Goal: Task Accomplishment & Management: Complete application form

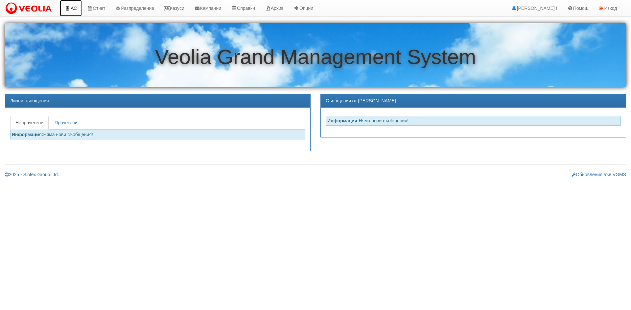
click at [69, 11] on link "АС" at bounding box center [71, 8] width 22 height 16
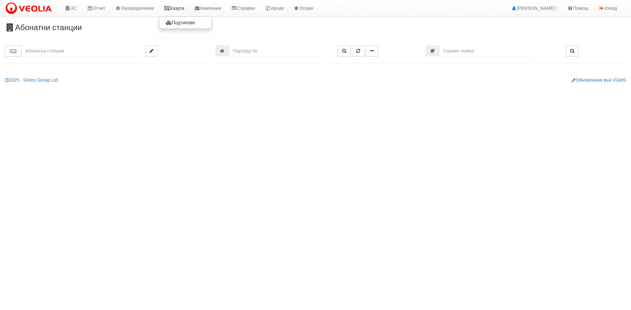
click at [180, 8] on link "Казуси" at bounding box center [174, 8] width 30 height 16
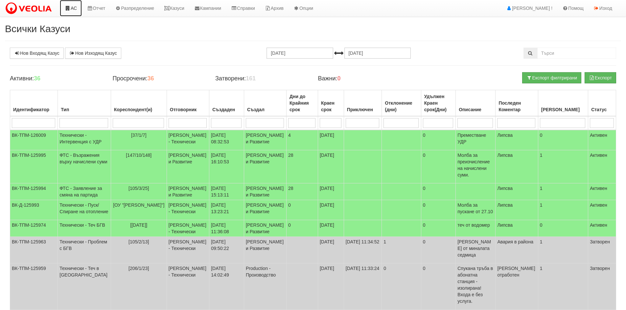
click at [79, 4] on link "АС" at bounding box center [71, 8] width 22 height 16
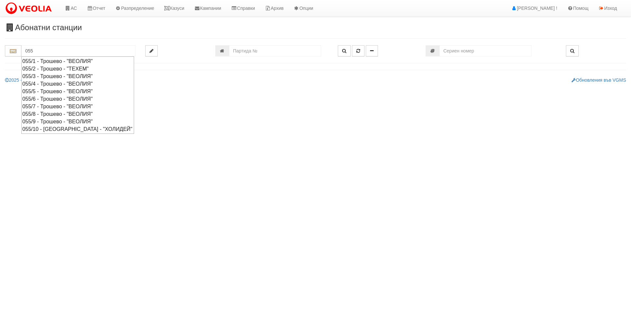
click at [48, 122] on div "055/9 - Трошево - "ВЕОЛИЯ"" at bounding box center [77, 122] width 111 height 8
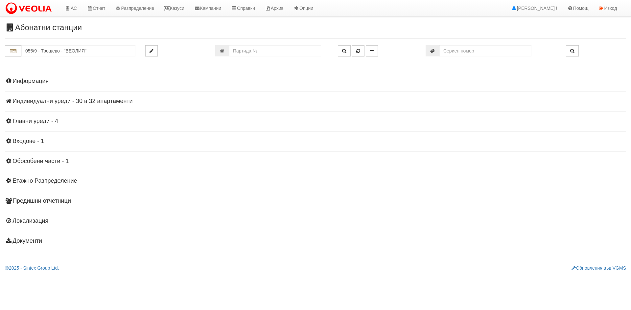
click at [49, 100] on h4 "Индивидуални уреди - 30 в 32 апартаменти" at bounding box center [315, 101] width 621 height 7
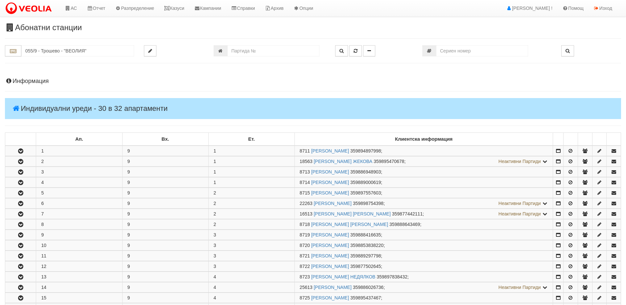
click at [29, 81] on h4 "Информация" at bounding box center [313, 81] width 616 height 7
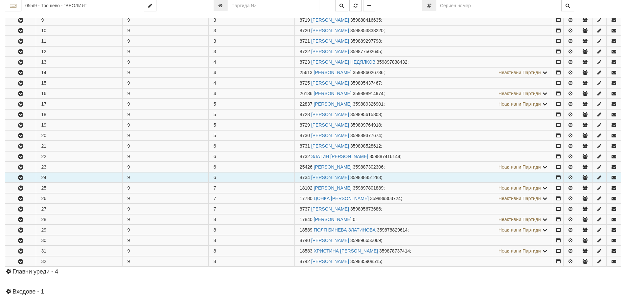
scroll to position [460, 0]
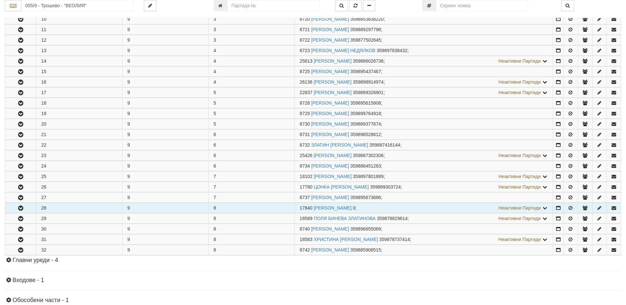
click at [19, 207] on icon "button" at bounding box center [21, 208] width 8 height 5
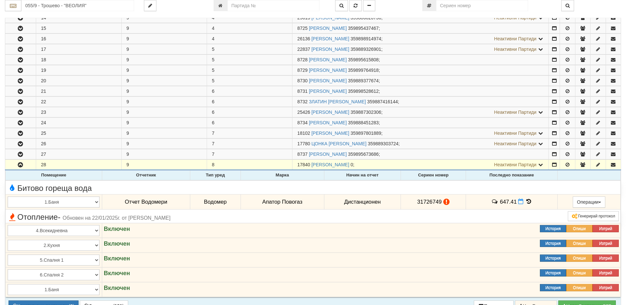
scroll to position [591, 0]
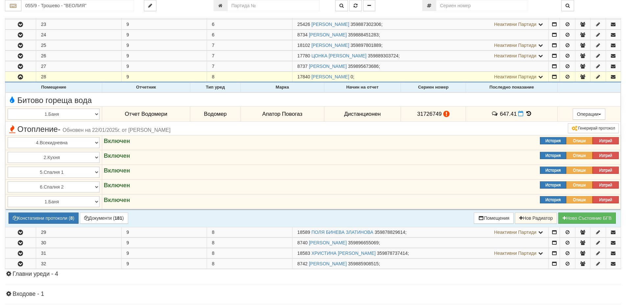
click at [527, 115] on icon at bounding box center [528, 114] width 7 height 6
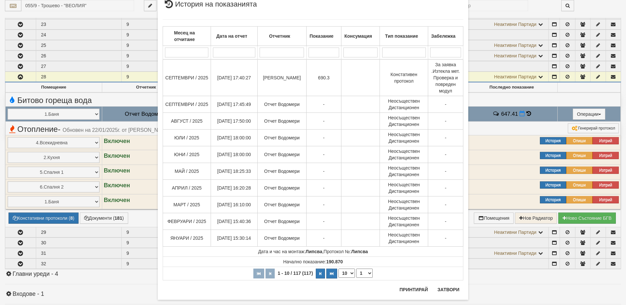
scroll to position [32, 0]
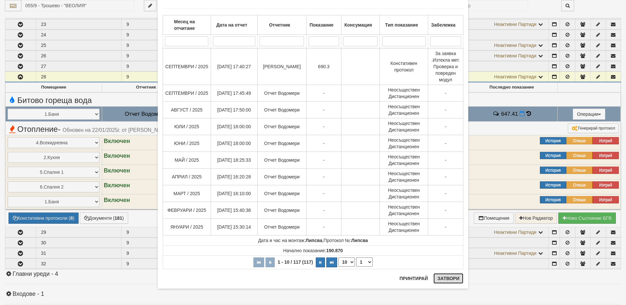
click at [446, 278] on button "Затвори" at bounding box center [448, 279] width 30 height 11
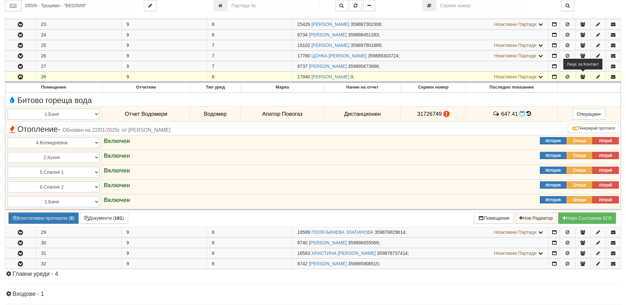
click at [585, 77] on icon "button" at bounding box center [583, 77] width 6 height 5
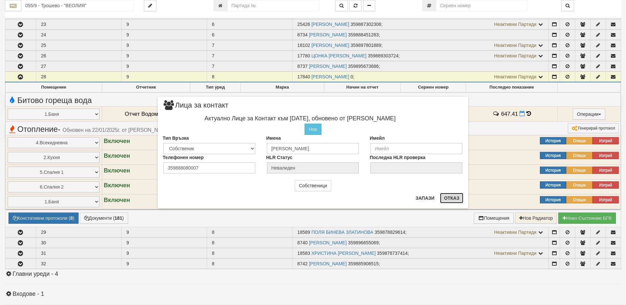
click at [454, 199] on button "Отказ" at bounding box center [451, 198] width 23 height 11
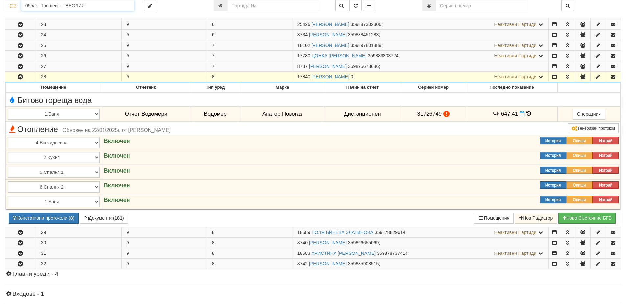
click at [48, 6] on input "055/9 - Трошево - "ВЕОЛИЯ"" at bounding box center [77, 5] width 113 height 11
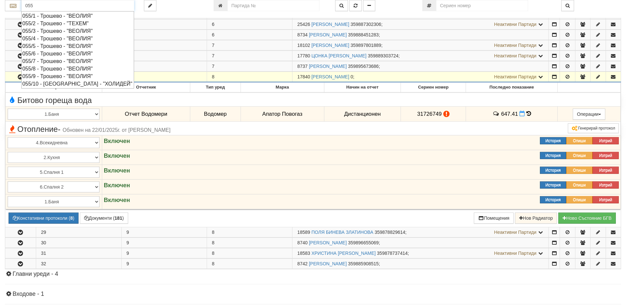
click at [57, 69] on div "055/8 - Трошево - "ВЕОЛИЯ"" at bounding box center [77, 69] width 111 height 8
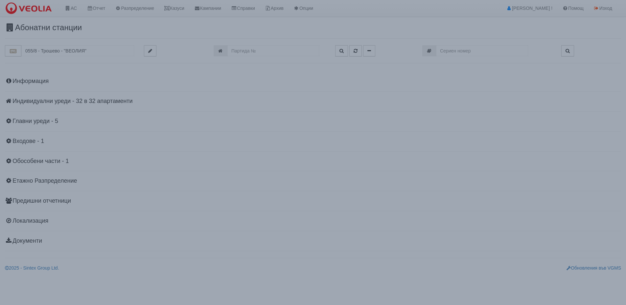
scroll to position [0, 0]
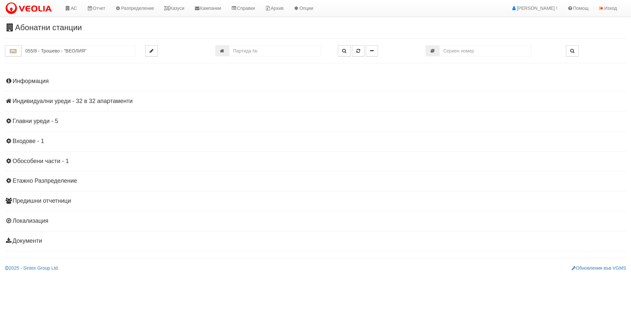
drag, startPoint x: 109, startPoint y: 100, endPoint x: 108, endPoint y: 104, distance: 4.1
click at [109, 100] on h4 "Индивидуални уреди - 32 в 32 апартаменти" at bounding box center [315, 101] width 621 height 7
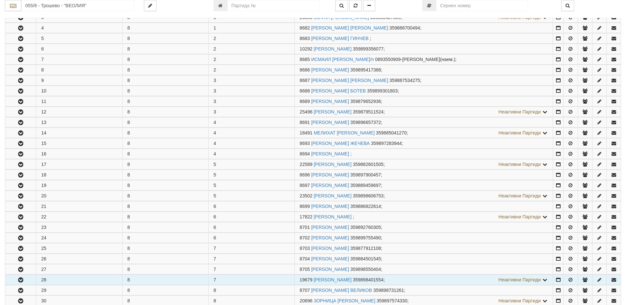
scroll to position [164, 0]
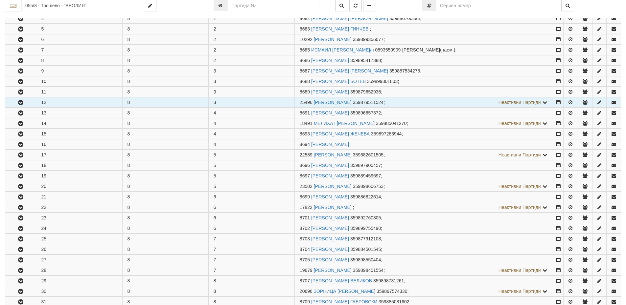
click at [19, 103] on icon "button" at bounding box center [21, 102] width 8 height 5
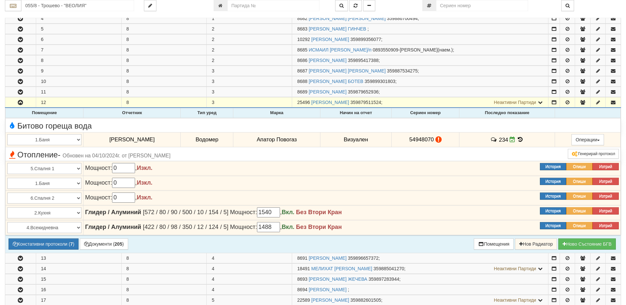
click at [519, 140] on icon at bounding box center [520, 140] width 7 height 6
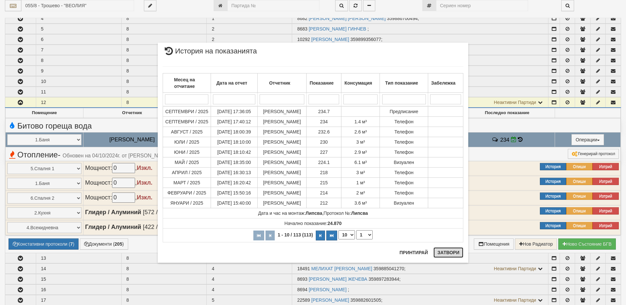
click at [447, 252] on button "Затвори" at bounding box center [448, 253] width 30 height 11
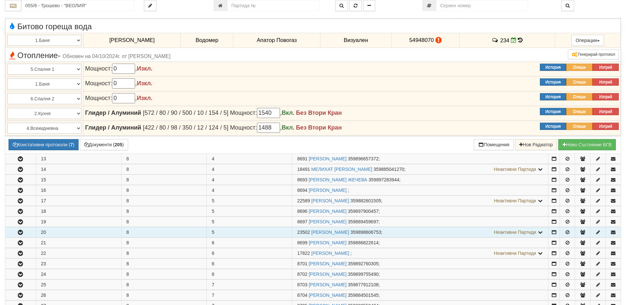
scroll to position [296, 0]
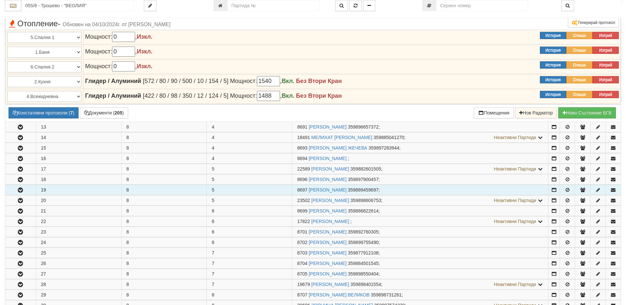
click at [21, 191] on icon "button" at bounding box center [20, 190] width 8 height 5
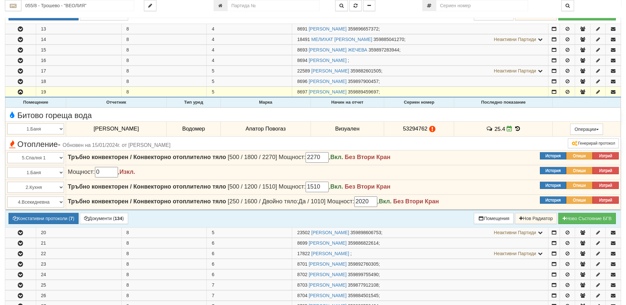
scroll to position [394, 0]
click at [516, 128] on icon at bounding box center [517, 129] width 7 height 6
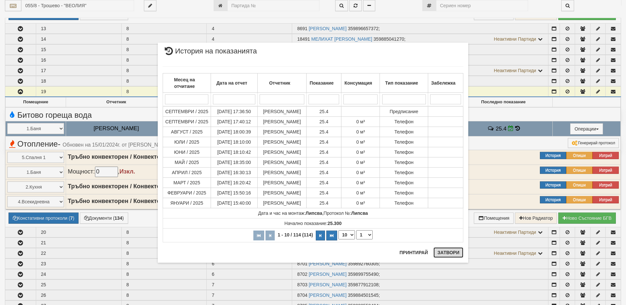
click at [449, 252] on button "Затвори" at bounding box center [448, 253] width 30 height 11
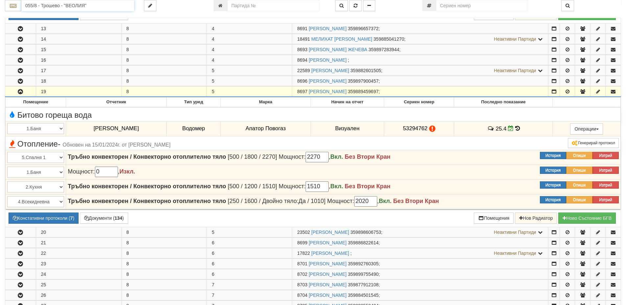
click at [34, 7] on input "055/8 - Трошево - "ВЕОЛИЯ"" at bounding box center [77, 5] width 113 height 11
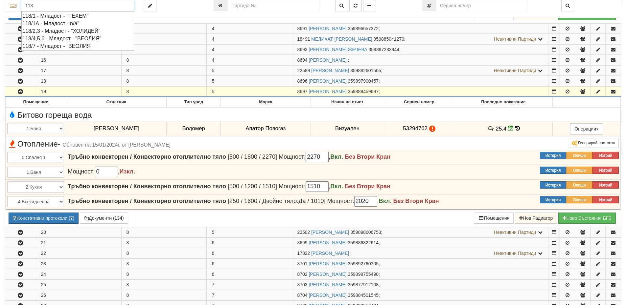
click at [56, 46] on div "118/7 - Младост - "ВЕОЛИЯ"" at bounding box center [77, 46] width 111 height 8
type input "118/7 - Младост - "ВЕОЛИЯ""
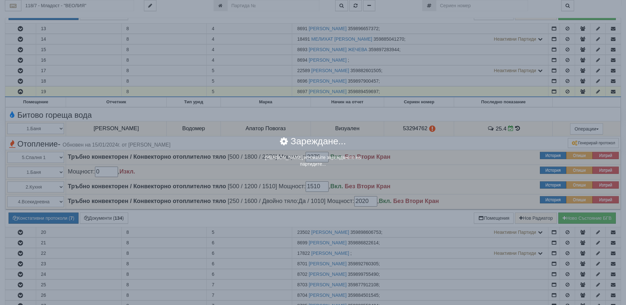
scroll to position [0, 0]
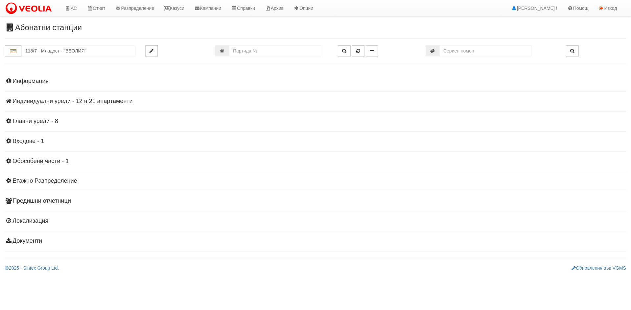
click at [93, 100] on h4 "Индивидуални уреди - 12 в 21 апартаменти" at bounding box center [315, 101] width 621 height 7
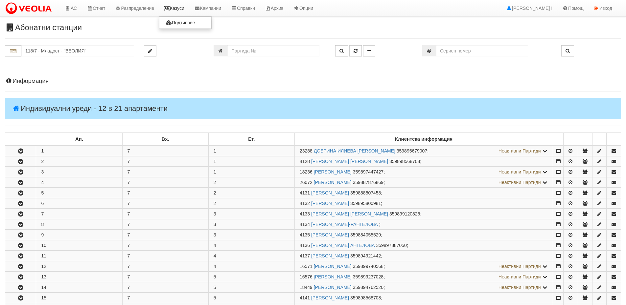
click at [179, 9] on link "Казуси" at bounding box center [174, 8] width 30 height 16
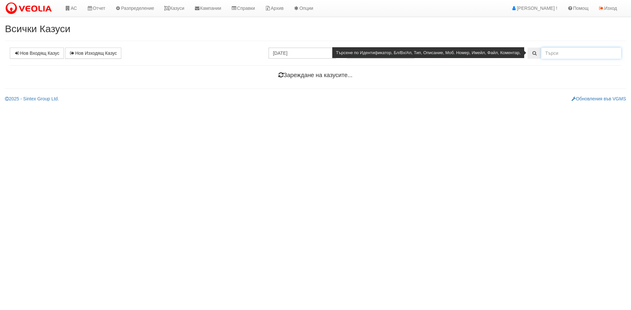
click at [559, 49] on input "text" at bounding box center [581, 53] width 80 height 11
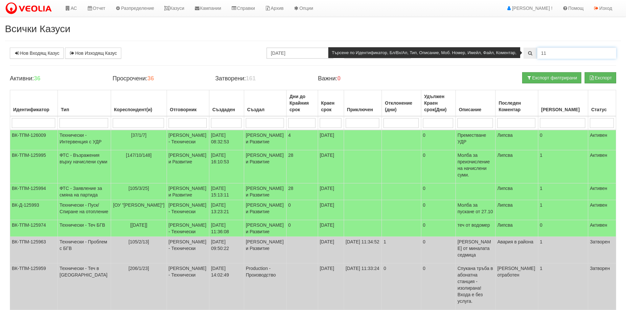
type input "1"
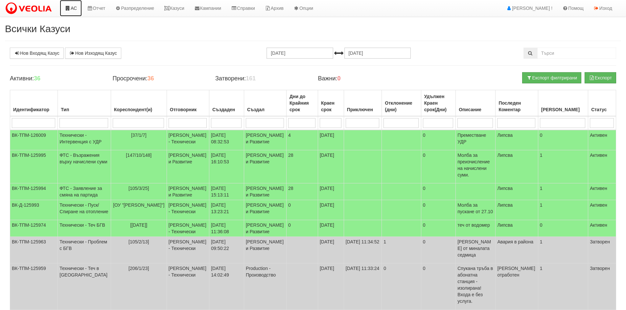
click at [74, 9] on link "АС" at bounding box center [71, 8] width 22 height 16
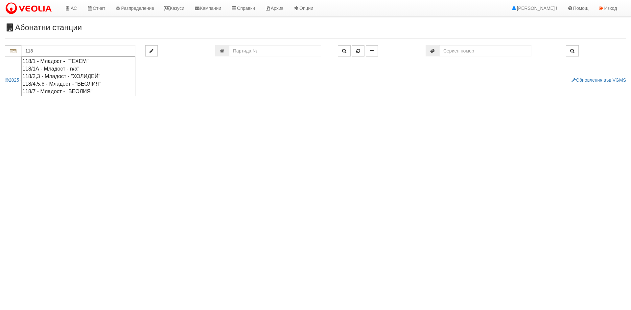
click at [72, 93] on div "118/7 - Младост - "ВЕОЛИЯ"" at bounding box center [78, 92] width 112 height 8
type input "118/7 - Младост - "ВЕОЛИЯ""
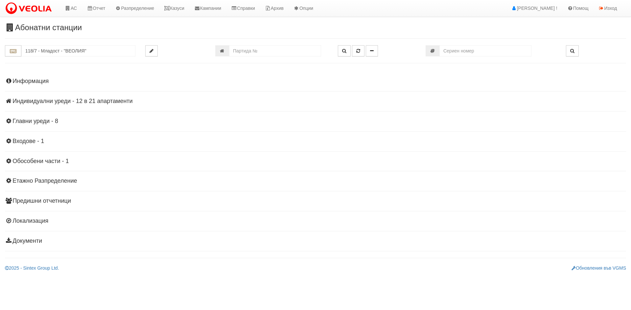
click at [83, 101] on h4 "Индивидуални уреди - 12 в 21 апартаменти" at bounding box center [315, 101] width 621 height 7
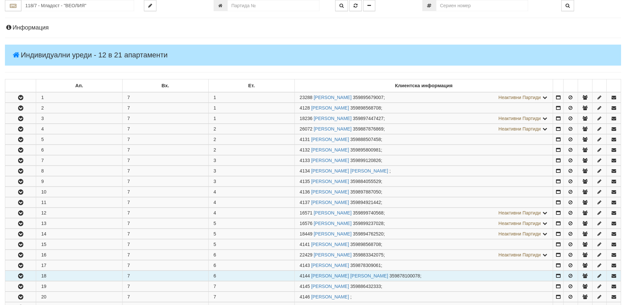
scroll to position [131, 0]
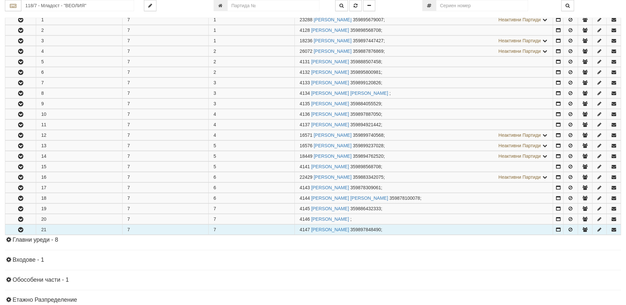
click at [19, 230] on icon "button" at bounding box center [21, 230] width 8 height 5
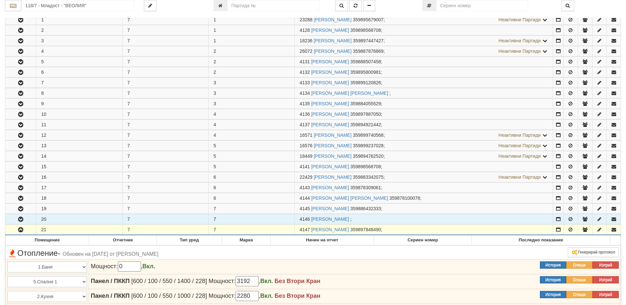
click at [19, 219] on icon "button" at bounding box center [21, 219] width 8 height 5
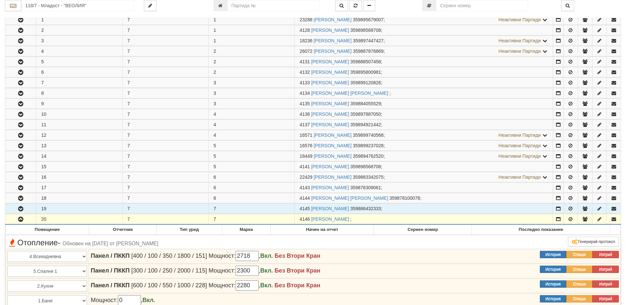
click at [20, 209] on icon "button" at bounding box center [21, 209] width 8 height 5
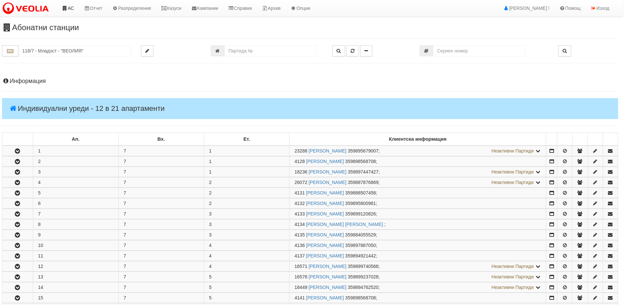
scroll to position [0, 3]
click at [180, 9] on link "Казуси" at bounding box center [171, 8] width 30 height 16
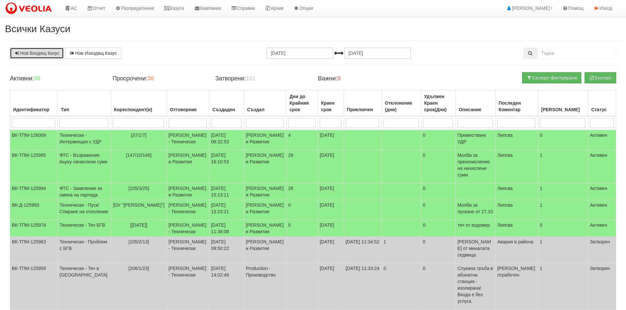
click at [30, 54] on link "Нов Входящ Казус" at bounding box center [37, 53] width 54 height 11
click at [186, 9] on link "Казуси" at bounding box center [174, 8] width 30 height 16
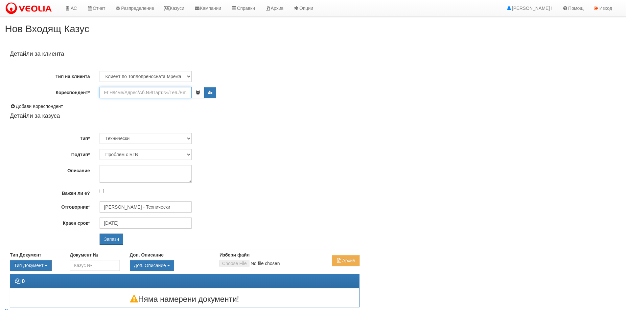
click at [162, 91] on input "Кореспондент*" at bounding box center [146, 92] width 92 height 11
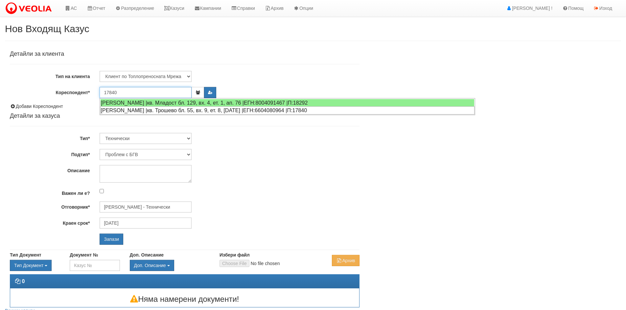
click at [170, 108] on div "[PERSON_NAME] |кв. Трошево бл. 55, вх. 9, ет. 8, [DATE] |ЕГН:6604080964 |П:17840" at bounding box center [287, 110] width 374 height 8
type input "[PERSON_NAME]"
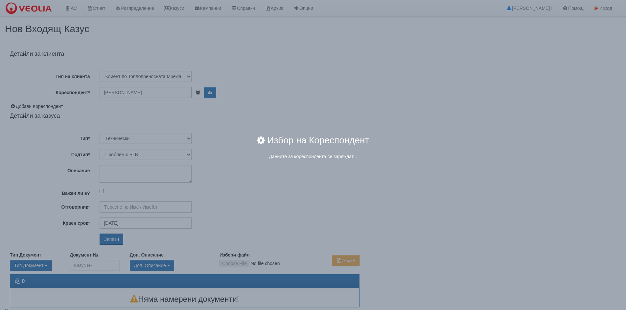
type input "[PERSON_NAME] - Технически"
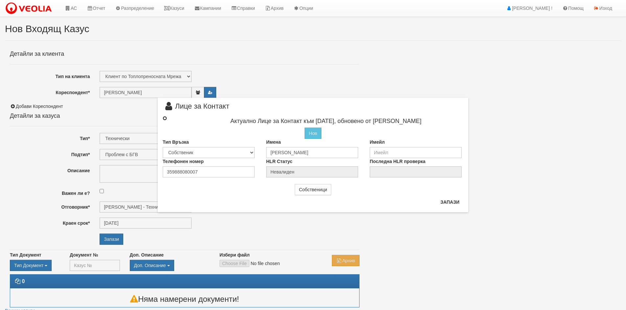
click at [164, 118] on input "radio" at bounding box center [165, 118] width 4 height 4
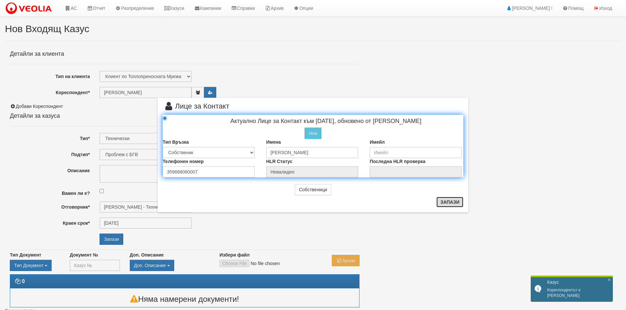
click at [452, 201] on button "Запази" at bounding box center [449, 202] width 27 height 11
radio input "true"
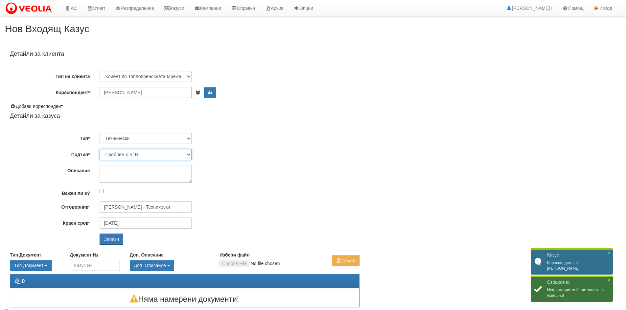
click at [150, 154] on select "Проблем с БГВ Теч ВОИ Теч БГВ Теч в АС Теч от водомер Проблем в АС Интервенция …" at bounding box center [146, 154] width 92 height 11
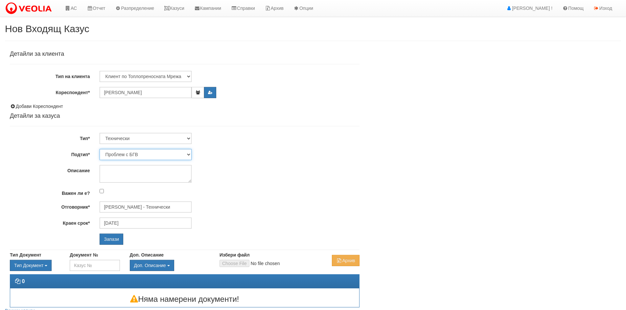
select select "Монтаж на водомер с дист. модул"
click at [100, 149] on select "Проблем с БГВ Теч ВОИ Теч БГВ Теч в АС Теч от водомер Проблем в АС Интервенция …" at bounding box center [146, 154] width 92 height 11
type input "21/10/2025"
type input "[PERSON_NAME] - Технически"
click at [111, 240] on input "Запази" at bounding box center [112, 239] width 24 height 11
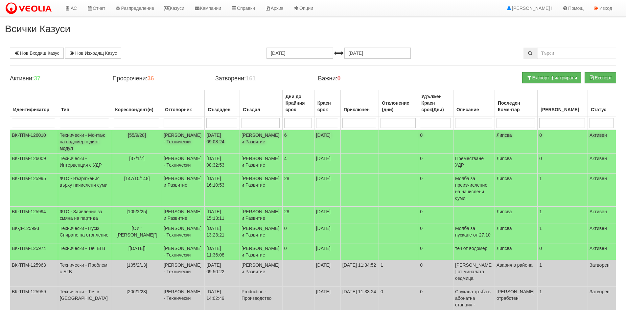
click at [85, 145] on td "Технически - Монтаж на водомер с дист. модул" at bounding box center [85, 142] width 54 height 24
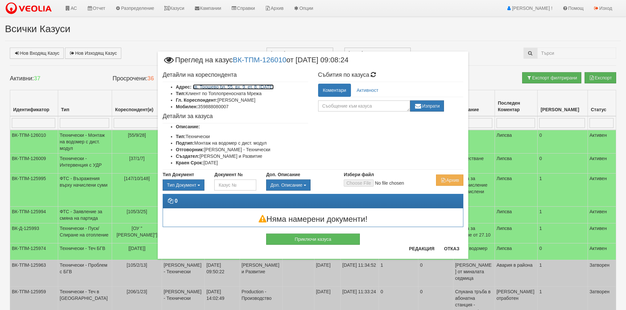
click at [247, 88] on link "кв. Трошево бл. 55, вх. 9, ет. 8, ап. 28" at bounding box center [233, 86] width 81 height 5
click at [452, 250] on button "Отказ" at bounding box center [451, 249] width 23 height 11
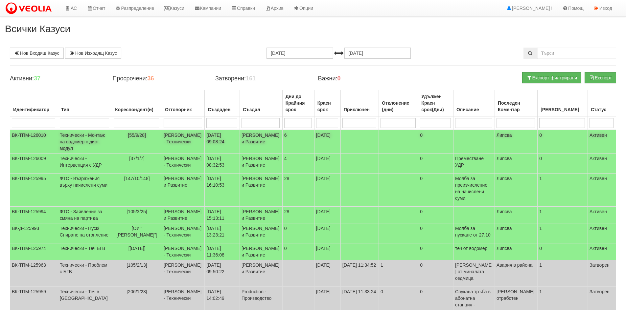
click at [128, 136] on span "[55/9/28]" at bounding box center [137, 135] width 18 height 5
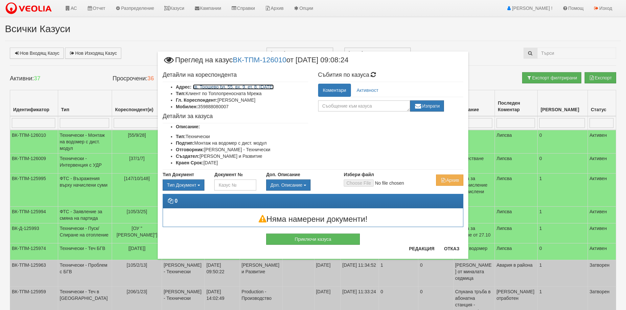
click at [253, 87] on link "кв. Трошево бл. 55, вх. 9, ет. 8, ап. 28" at bounding box center [233, 86] width 81 height 5
drag, startPoint x: 453, startPoint y: 251, endPoint x: 447, endPoint y: 248, distance: 6.5
click at [452, 250] on button "Отказ" at bounding box center [451, 249] width 23 height 11
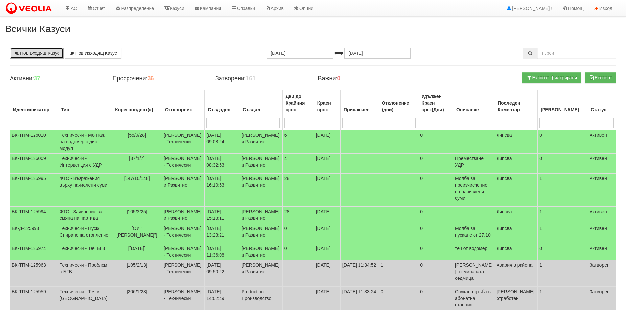
click at [28, 52] on link "Нов Входящ Казус" at bounding box center [37, 53] width 54 height 11
click at [75, 9] on link "АС" at bounding box center [71, 8] width 22 height 16
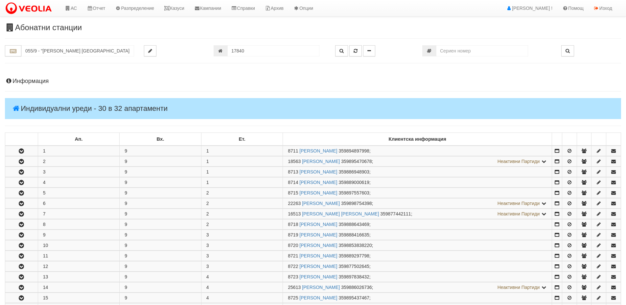
scroll to position [337, 0]
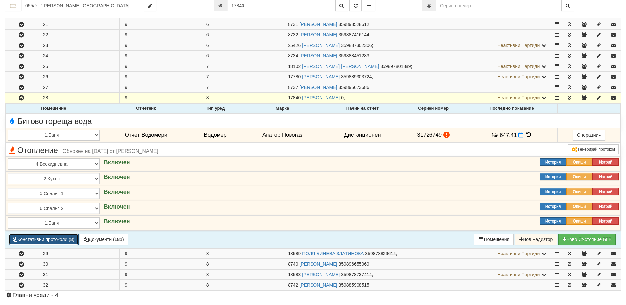
click at [59, 242] on button "Констативни протоколи ( 8 )" at bounding box center [44, 239] width 70 height 11
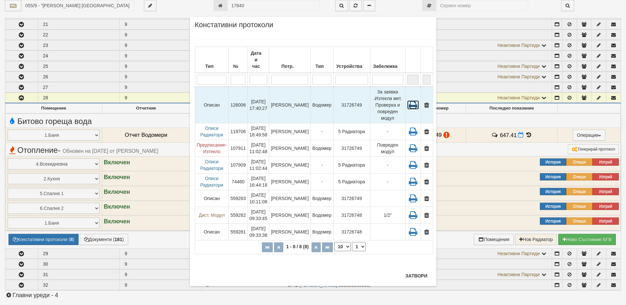
click at [410, 100] on icon at bounding box center [413, 104] width 12 height 9
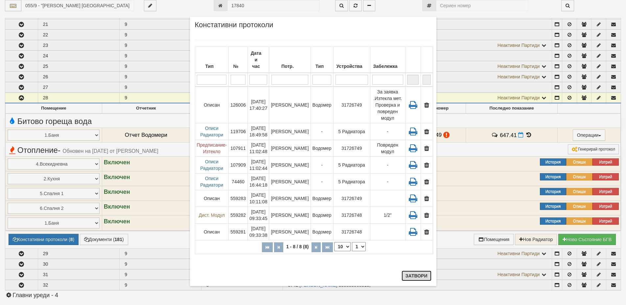
click at [416, 277] on button "Затвори" at bounding box center [416, 276] width 30 height 11
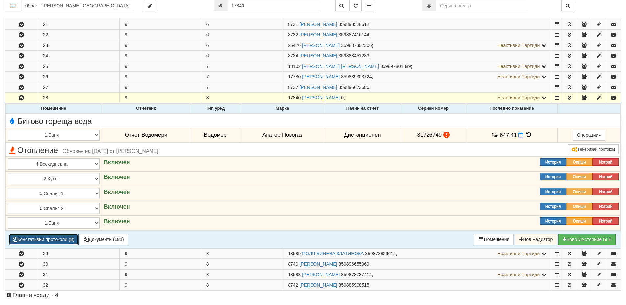
click at [59, 242] on button "Констативни протоколи ( 8 )" at bounding box center [44, 239] width 70 height 11
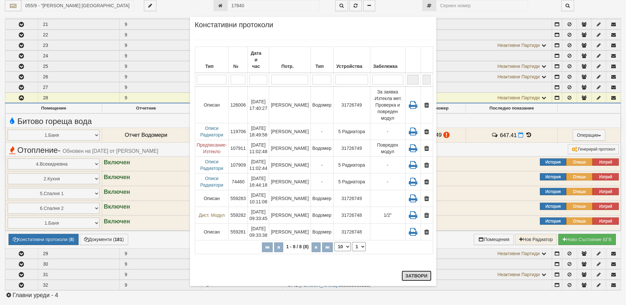
click at [416, 278] on button "Затвори" at bounding box center [416, 276] width 30 height 11
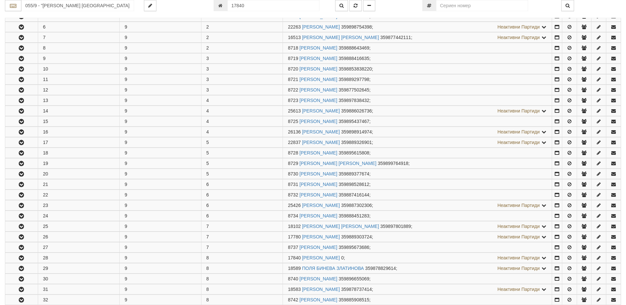
scroll to position [337, 0]
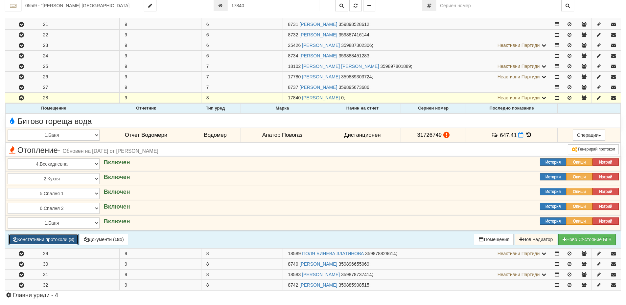
click at [53, 237] on button "Констативни протоколи ( 8 )" at bounding box center [44, 239] width 70 height 11
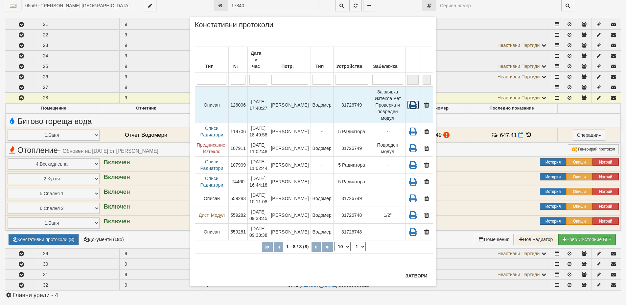
click at [410, 100] on icon at bounding box center [413, 104] width 12 height 9
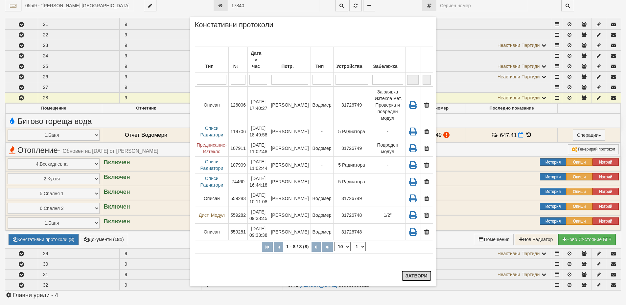
click at [423, 277] on button "Затвори" at bounding box center [416, 276] width 30 height 11
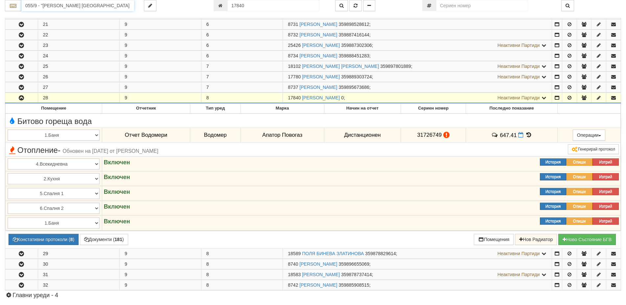
click at [27, 3] on input "055/9 - "[PERSON_NAME] [GEOGRAPHIC_DATA] " ЕАД" at bounding box center [77, 5] width 113 height 11
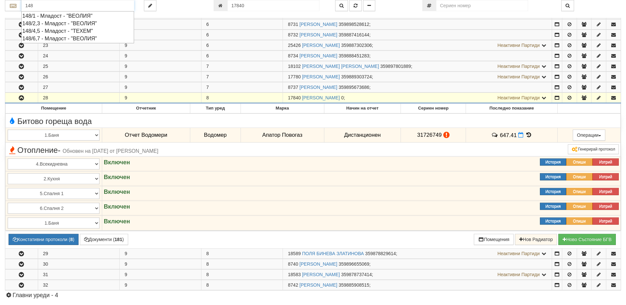
click at [63, 17] on div "148/1 - Младост - "ВЕОЛИЯ"" at bounding box center [77, 16] width 111 height 8
type input "148/1 - Младост - "ВЕОЛИЯ""
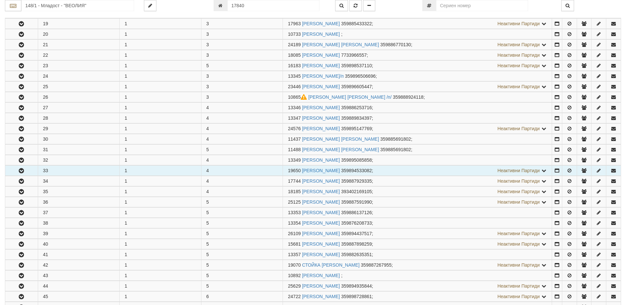
scroll to position [328, 0]
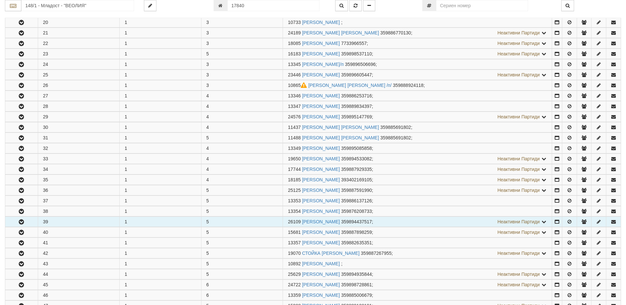
click at [20, 220] on icon "button" at bounding box center [21, 222] width 8 height 5
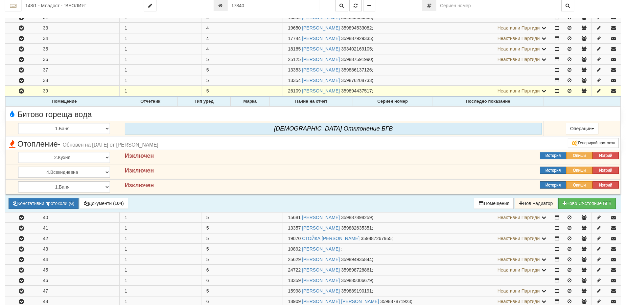
scroll to position [460, 0]
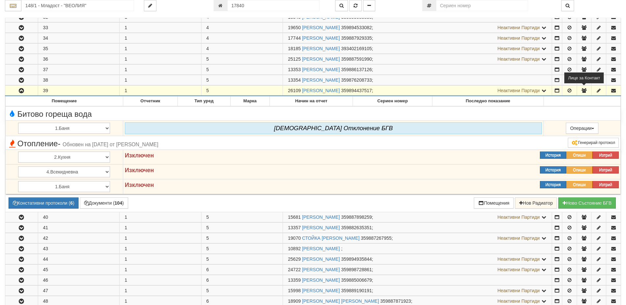
click at [583, 91] on icon "button" at bounding box center [584, 90] width 6 height 5
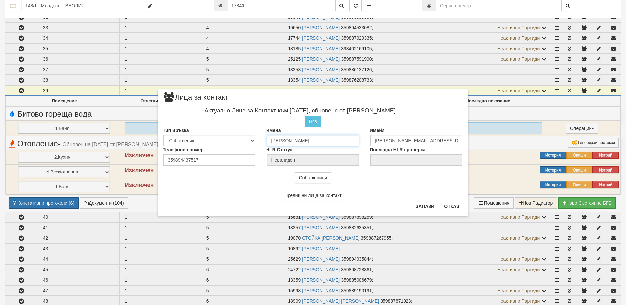
drag, startPoint x: 330, startPoint y: 141, endPoint x: 261, endPoint y: 143, distance: 68.7
click at [261, 143] on div "Имена Елена Георгиева Касърова" at bounding box center [312, 136] width 103 height 19
type input "Благовест"
click at [251, 141] on select "Собственик Наемател Роднина Съсед Приятел" at bounding box center [209, 139] width 92 height 11
select select "2"
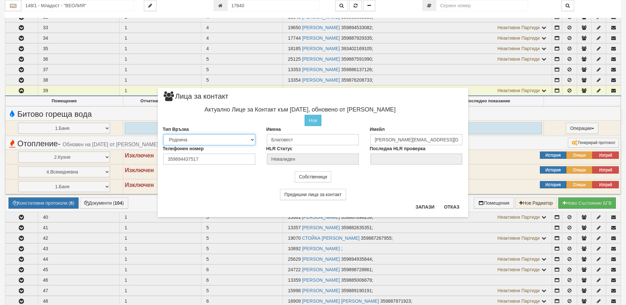
click at [163, 134] on select "Собственик Наемател Роднина Съсед Приятел" at bounding box center [209, 139] width 92 height 11
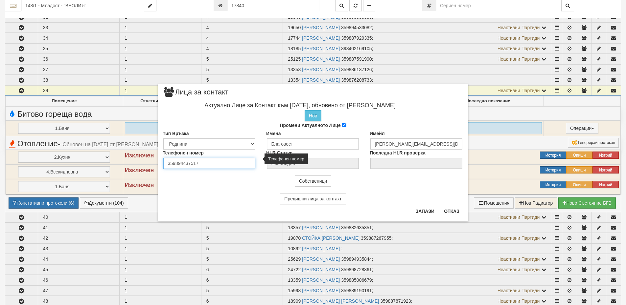
drag, startPoint x: 205, startPoint y: 162, endPoint x: 164, endPoint y: 161, distance: 41.4
click at [164, 161] on input "359894437517" at bounding box center [209, 163] width 92 height 11
type input "0895489879"
click at [424, 211] on button "Запази" at bounding box center [424, 211] width 27 height 11
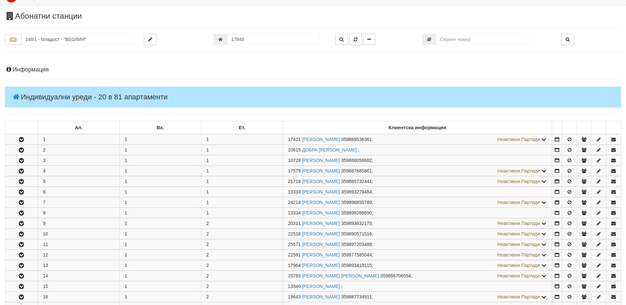
scroll to position [0, 0]
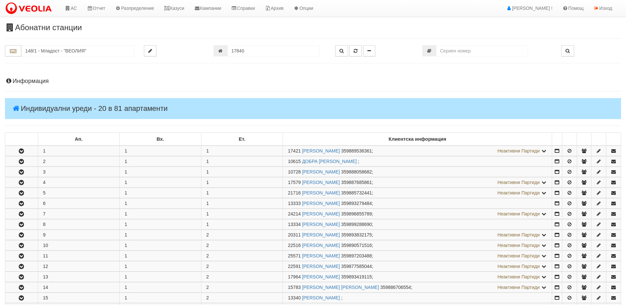
click at [35, 82] on h4 "Информация" at bounding box center [313, 81] width 616 height 7
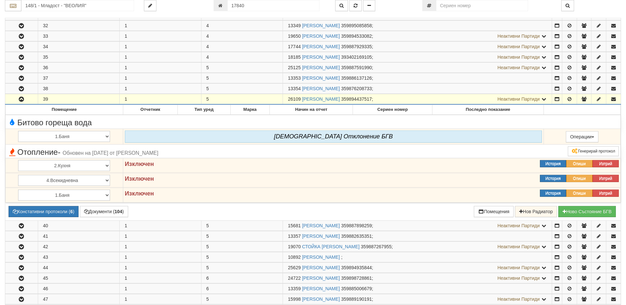
scroll to position [690, 0]
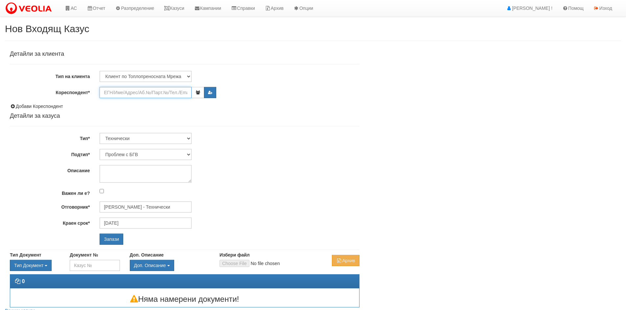
click at [113, 93] on input "Кореспондент*" at bounding box center [146, 92] width 92 height 11
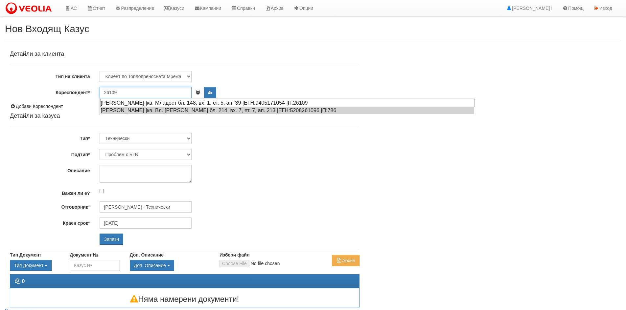
click at [126, 102] on div "[PERSON_NAME] |кв. Младост бл. 148, вх. 1, ет. 5, ап. 39 |ЕГН:9405171054 |П:261…" at bounding box center [287, 103] width 374 height 8
type input "Благовест"
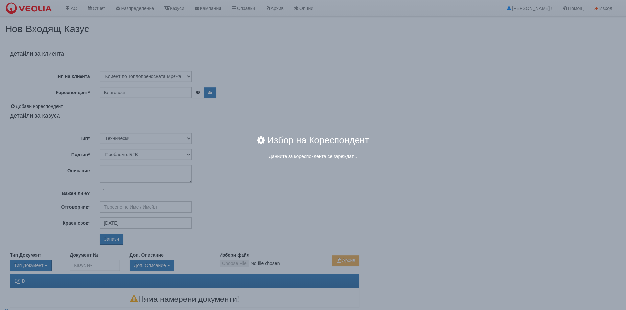
type input "[PERSON_NAME] - Технически"
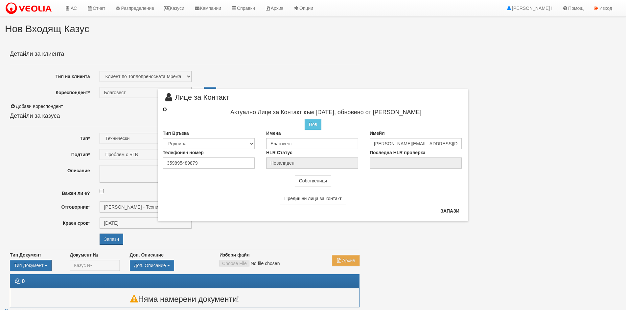
click at [163, 110] on input "radio" at bounding box center [165, 109] width 4 height 4
radio input "true"
type input "Благовест"
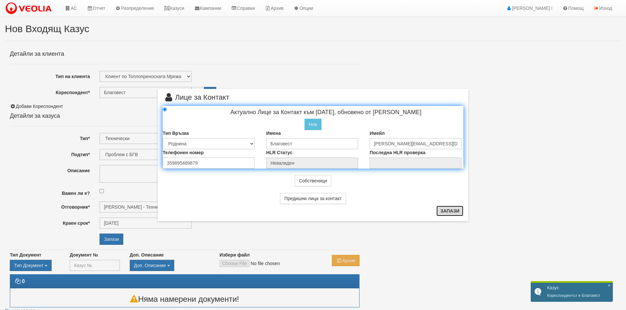
click at [448, 212] on button "Запази" at bounding box center [449, 211] width 27 height 11
radio input "true"
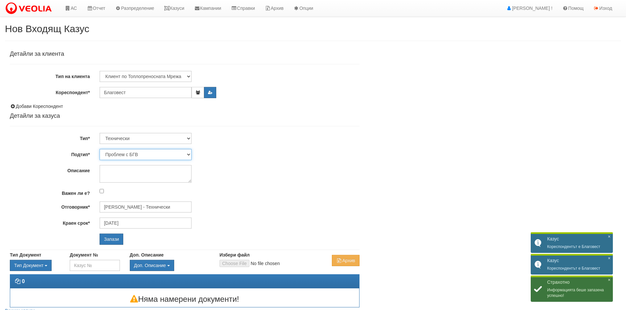
click at [188, 155] on select "Проблем с БГВ Теч ВОИ Теч БГВ Теч в АС Теч от водомер Проблем в АС Интервенция …" at bounding box center [146, 154] width 92 height 11
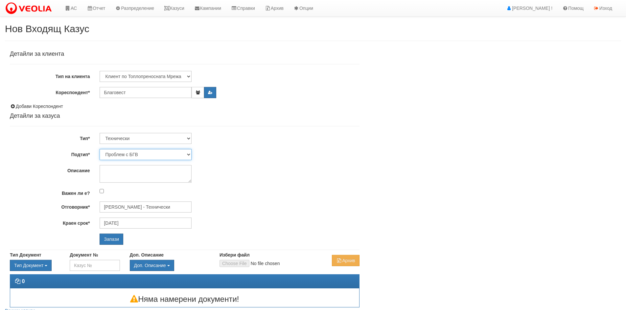
select select "Монтаж на водомер с дист. модул"
click at [100, 149] on select "Проблем с БГВ Теч ВОИ Теч БГВ Теч в АС Теч от водомер Проблем в АС Интервенция …" at bounding box center [146, 154] width 92 height 11
type input "21/10/2025"
type input "Дончо Дончев - Технически"
click at [103, 170] on textarea "Описание" at bounding box center [146, 174] width 92 height 18
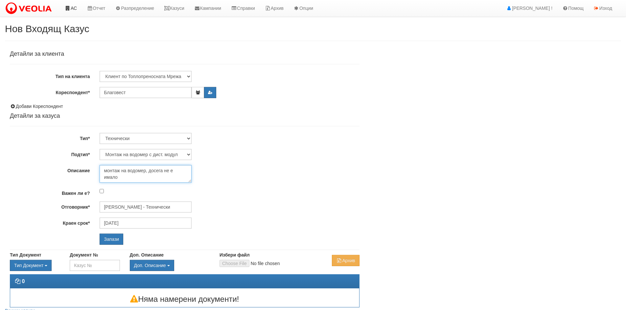
type textarea "монтаж на водомер, досега не е имало"
click at [110, 242] on input "Запази" at bounding box center [112, 239] width 24 height 11
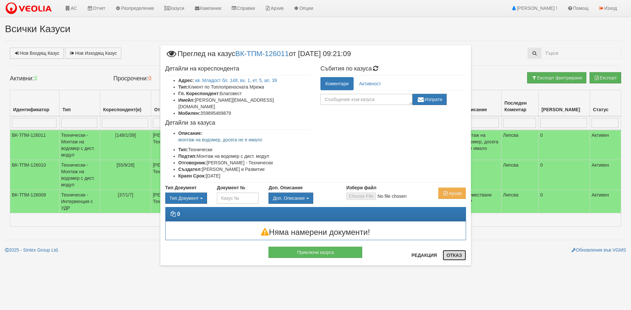
click at [454, 254] on button "Отказ" at bounding box center [453, 255] width 23 height 11
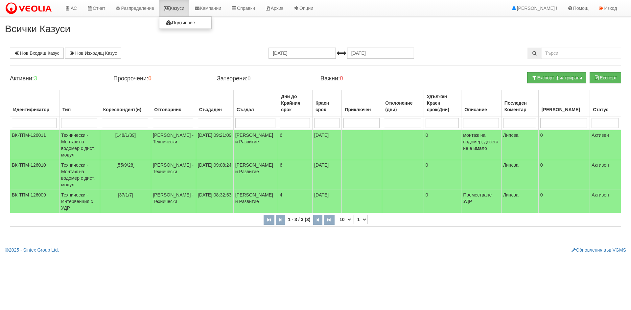
click at [177, 7] on link "Казуси" at bounding box center [174, 8] width 30 height 16
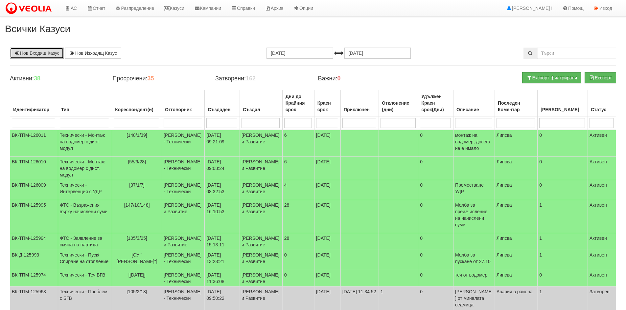
click at [37, 53] on link "Нов Входящ Казус" at bounding box center [37, 53] width 54 height 11
click at [180, 7] on link "Казуси" at bounding box center [174, 8] width 30 height 16
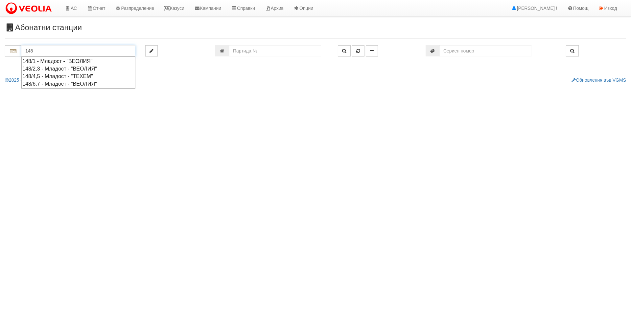
click at [72, 61] on div "148/1 - Младост - "ВЕОЛИЯ"" at bounding box center [78, 61] width 112 height 8
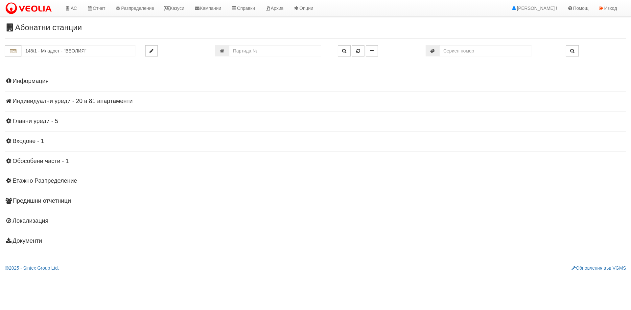
click at [42, 80] on h4 "Информация" at bounding box center [315, 81] width 621 height 7
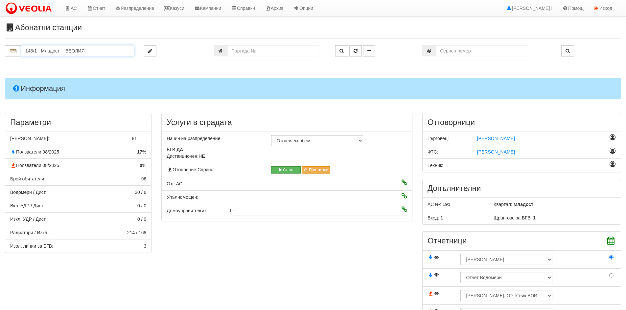
click at [40, 52] on input "148/1 - Младост - "ВЕОЛИЯ"" at bounding box center [77, 50] width 113 height 11
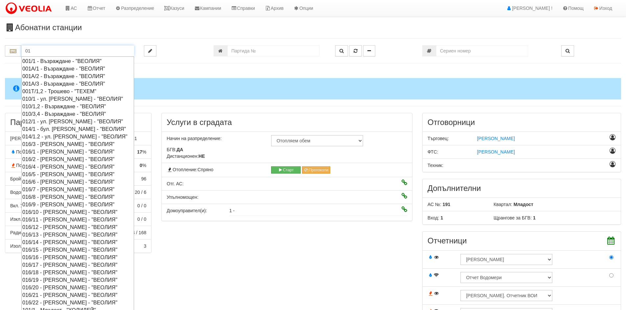
click at [45, 84] on div "001А/3 - Възраждане - "ВЕОЛИЯ"" at bounding box center [77, 84] width 111 height 8
type input "001А/3 - Възраждане - "ВЕОЛИЯ""
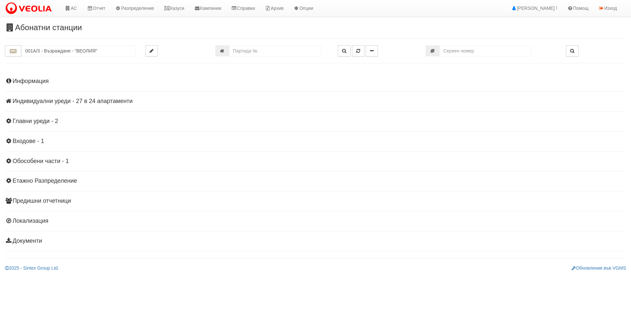
click at [30, 84] on h4 "Информация" at bounding box center [315, 81] width 621 height 7
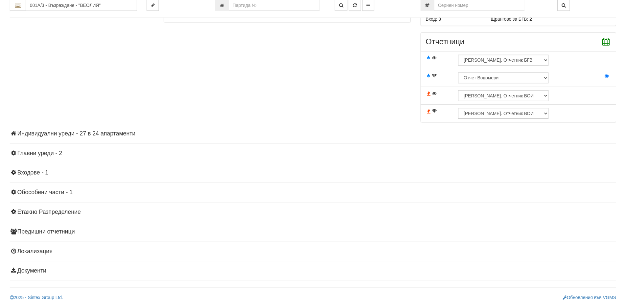
scroll to position [199, 0]
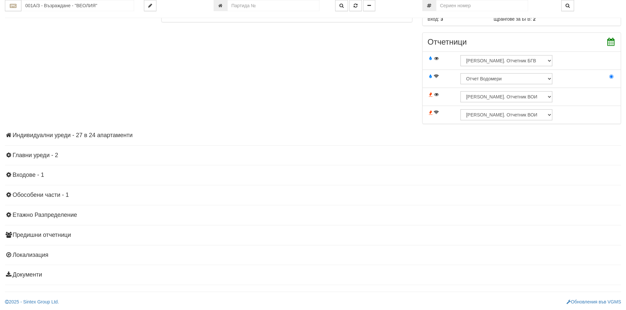
click at [97, 137] on h4 "Индивидуални уреди - 27 в 24 апартаменти" at bounding box center [313, 135] width 616 height 7
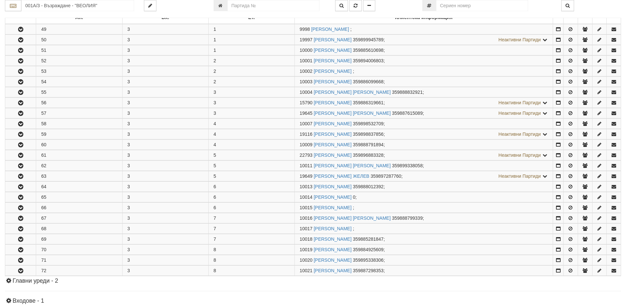
scroll to position [396, 0]
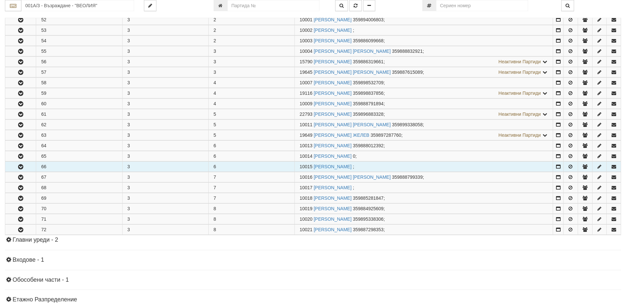
click at [21, 168] on icon "button" at bounding box center [21, 167] width 8 height 5
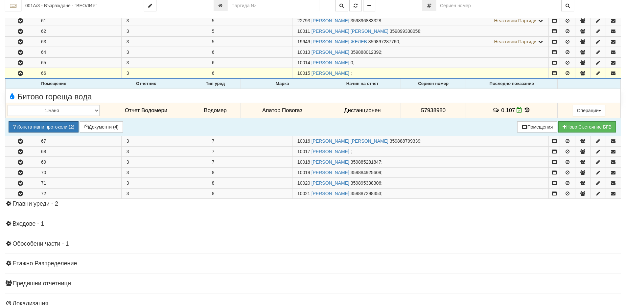
scroll to position [495, 0]
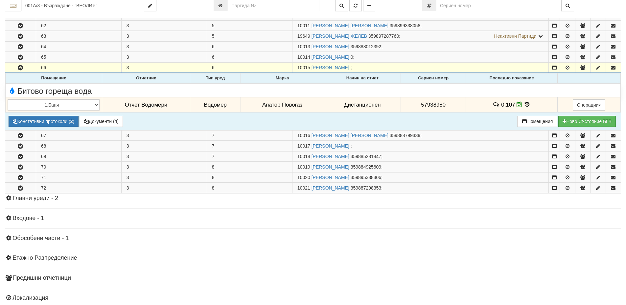
click at [524, 102] on icon at bounding box center [527, 105] width 7 height 6
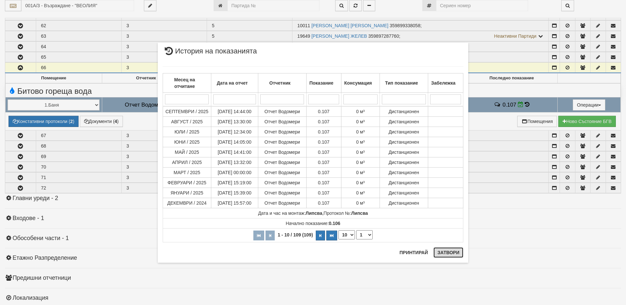
click at [449, 254] on button "Затвори" at bounding box center [448, 253] width 30 height 11
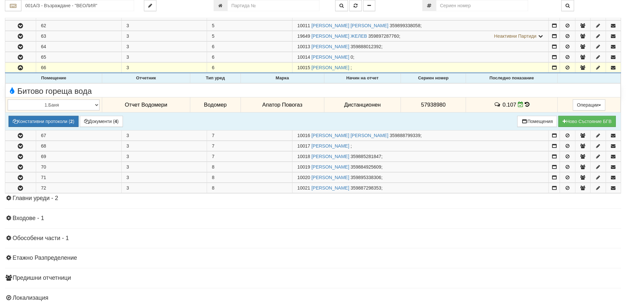
click at [527, 103] on icon at bounding box center [526, 105] width 5 height 6
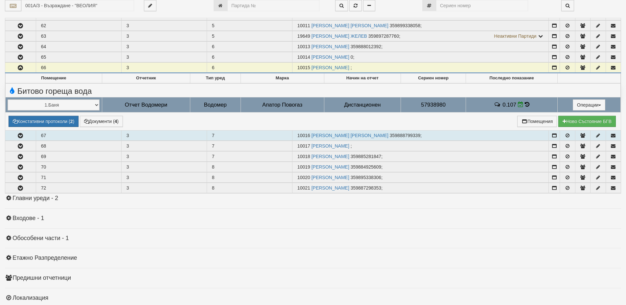
select select "1"
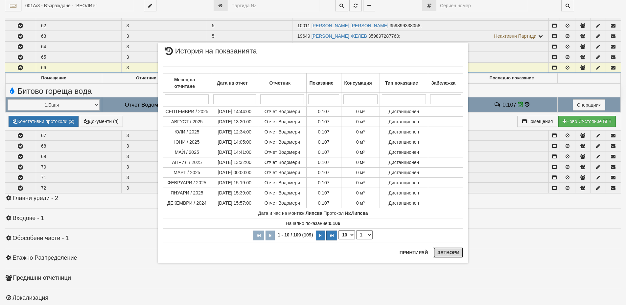
click at [448, 250] on button "Затвори" at bounding box center [448, 253] width 30 height 11
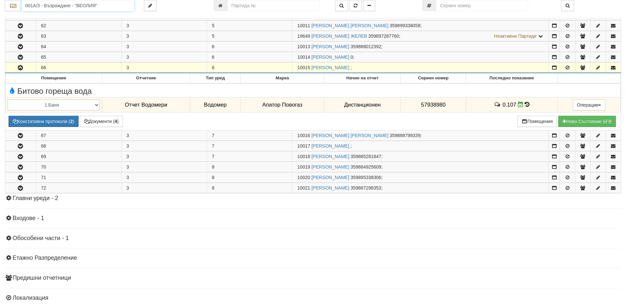
click at [40, 6] on input "001А/3 - Възраждане - "ВЕОЛИЯ"" at bounding box center [77, 5] width 113 height 11
click at [48, 16] on div "148/1 - Младост - "ВЕОЛИЯ"" at bounding box center [77, 16] width 111 height 8
type input "148/1 - Младост - "ВЕОЛИЯ""
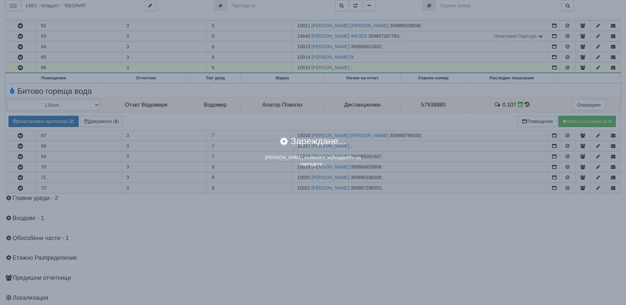
scroll to position [0, 0]
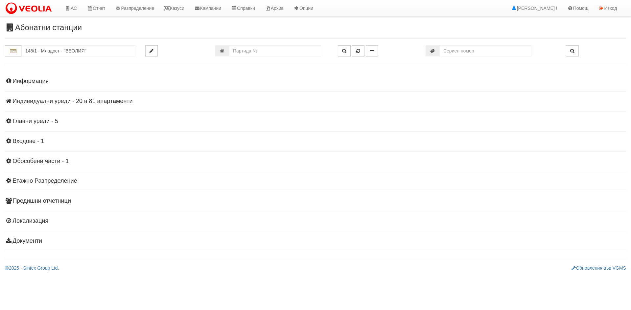
click at [102, 100] on h4 "Индивидуални уреди - 20 в 81 апартаменти" at bounding box center [315, 101] width 621 height 7
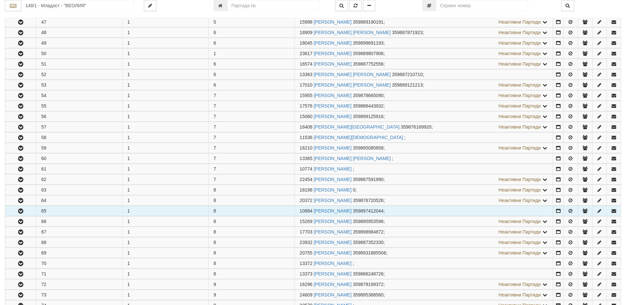
scroll to position [624, 0]
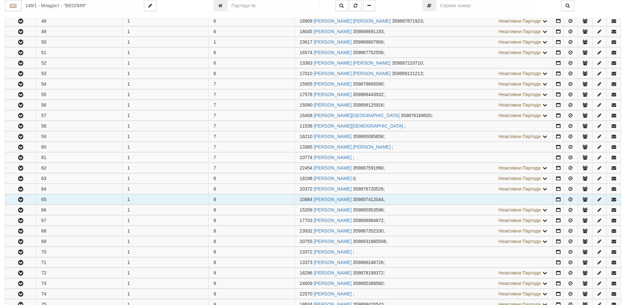
click at [21, 199] on icon "button" at bounding box center [21, 200] width 8 height 5
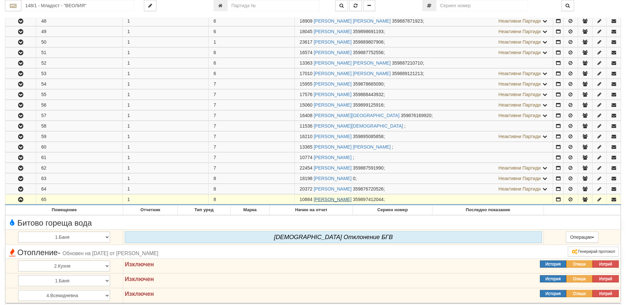
click at [351, 200] on link "КРАСИМИР ПЕТРОВ БАЙЧИЛОВ" at bounding box center [333, 199] width 38 height 5
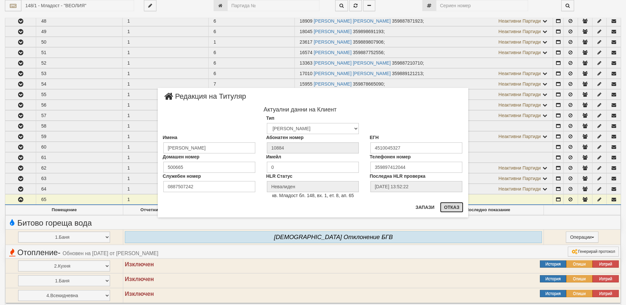
click at [448, 209] on button "Отказ" at bounding box center [451, 207] width 23 height 11
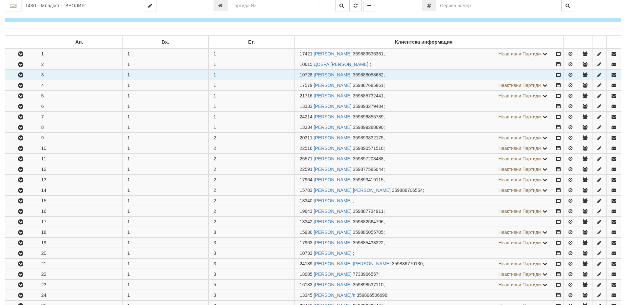
scroll to position [0, 0]
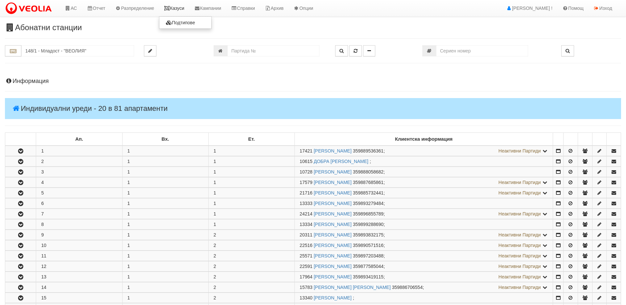
click at [188, 11] on link "Казуси" at bounding box center [174, 8] width 30 height 16
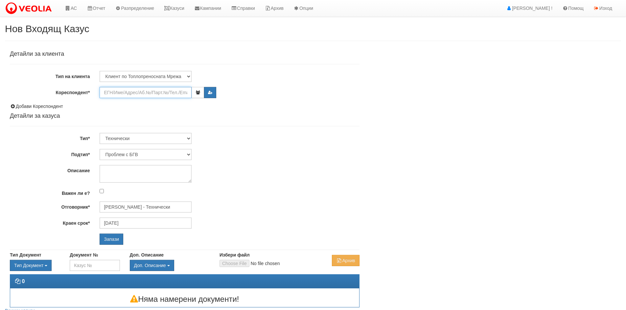
click at [123, 91] on input "Кореспондент*" at bounding box center [146, 92] width 92 height 11
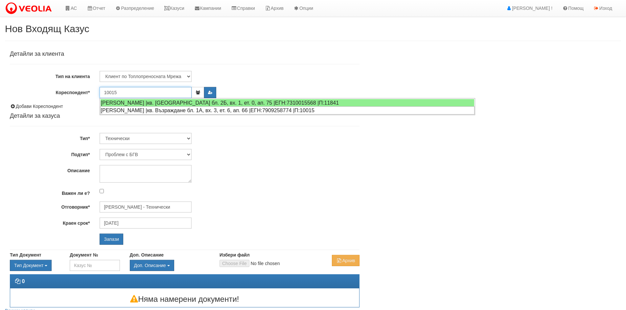
click at [125, 110] on div "СОНЯ НИКОЛОВА МАРИНОВА |кв. Възраждане бл. 1А, вх. 3, ет. 6, ап. 66 |ЕГН:790925…" at bounding box center [287, 110] width 374 height 8
type input "[PERSON_NAME]"
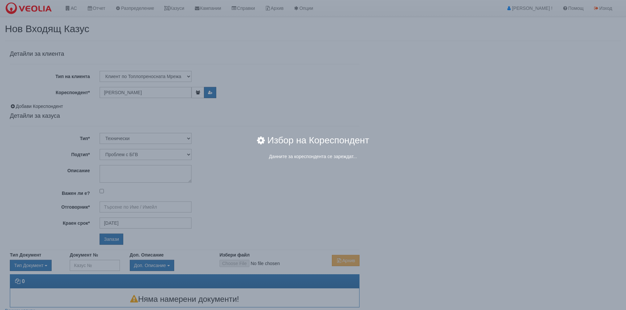
type input "Дончо Дончев - Технически"
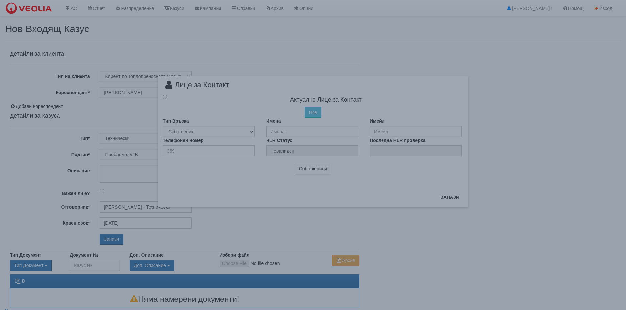
radio input "true"
type input "[PERSON_NAME]"
type input "0"
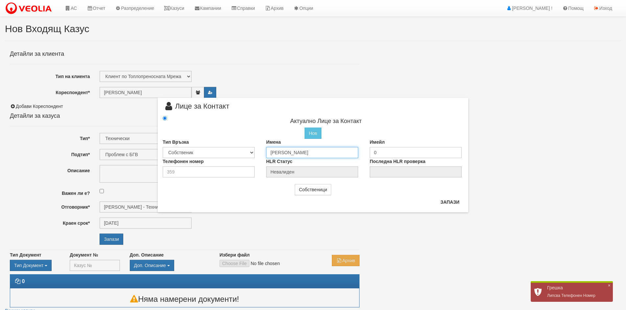
drag, startPoint x: 337, startPoint y: 151, endPoint x: 262, endPoint y: 147, distance: 75.0
click at [262, 147] on div "Имена СОНЯ НИКОЛОВА МАРИНОВА" at bounding box center [312, 148] width 103 height 19
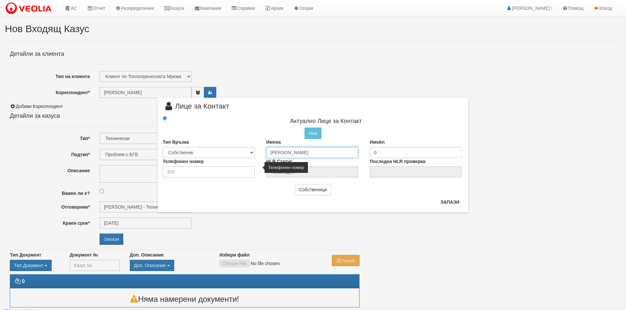
type input "[PERSON_NAME]"
click at [175, 170] on input "number" at bounding box center [209, 172] width 92 height 11
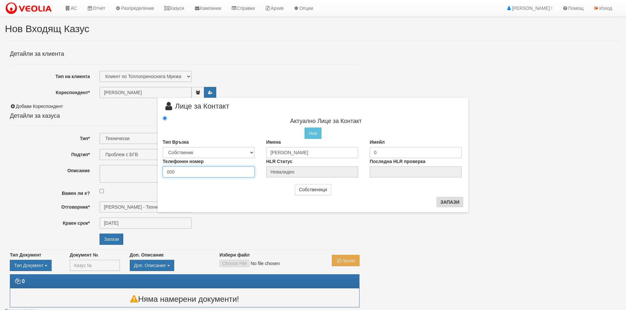
type input "000"
click at [449, 202] on button "Запази" at bounding box center [449, 202] width 27 height 11
radio input "true"
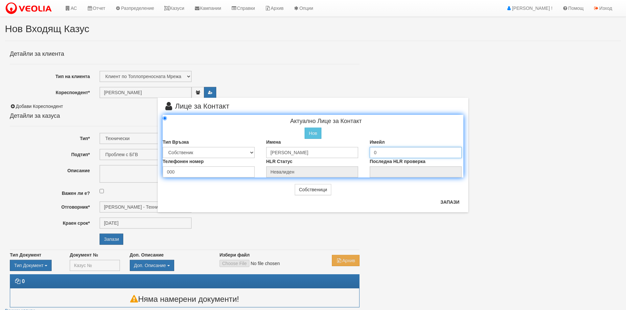
drag, startPoint x: 381, startPoint y: 152, endPoint x: 364, endPoint y: 152, distance: 16.8
click at [365, 153] on div "Имейл 0" at bounding box center [416, 148] width 103 height 19
type input "000"
click at [448, 203] on button "Запази" at bounding box center [449, 202] width 27 height 11
radio input "true"
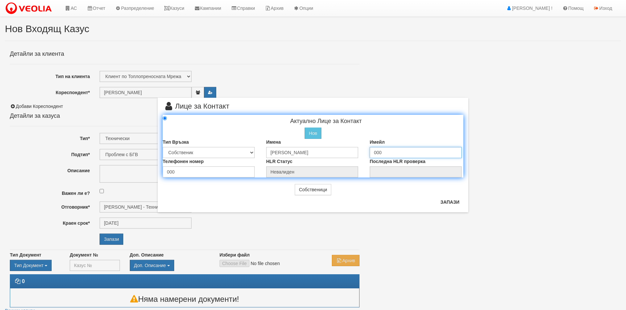
click at [384, 153] on input "000" at bounding box center [415, 152] width 92 height 11
drag, startPoint x: 384, startPoint y: 153, endPoint x: 348, endPoint y: 150, distance: 35.6
click at [362, 154] on div "Тип Връзка Собственик Наемател Роднина Съсед Приятел Имена Светослав Добриянов …" at bounding box center [313, 148] width 310 height 19
click at [451, 204] on button "Запази" at bounding box center [449, 202] width 27 height 11
type input "[PERSON_NAME]"
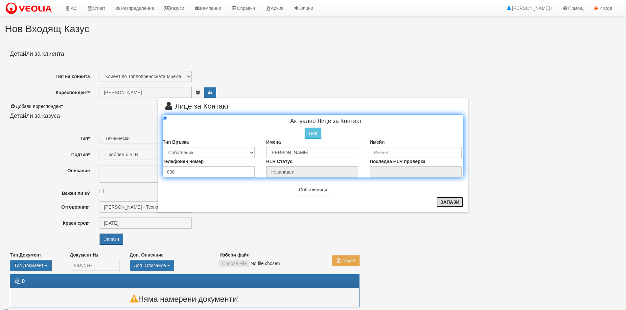
radio input "true"
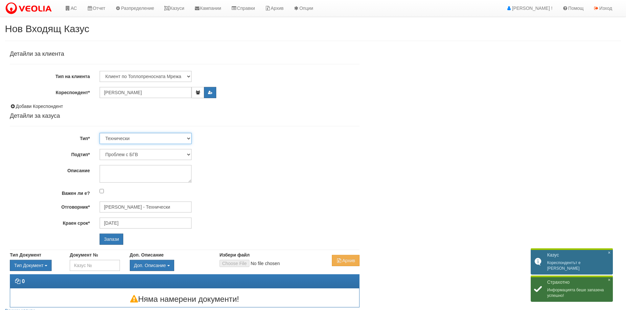
click at [149, 137] on select "Технически ФТС Търговски Административен Производствен Експлоатационен Финансов…" at bounding box center [146, 138] width 92 height 11
select select "1"
click at [100, 133] on select "Технически ФТС Търговски Административен Производствен Експлоатационен Финансов…" at bounding box center [146, 138] width 92 height 11
type input "[DATE]"
type input "[PERSON_NAME] и Развитие"
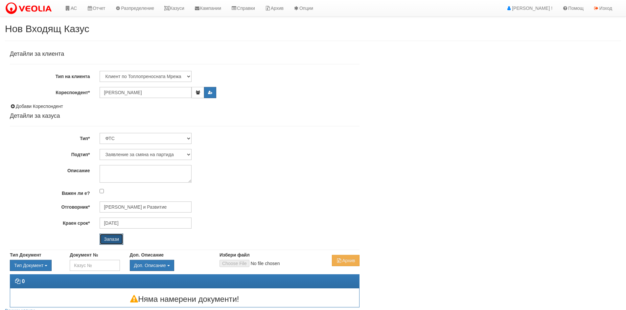
click at [113, 245] on input "Запази" at bounding box center [112, 239] width 24 height 11
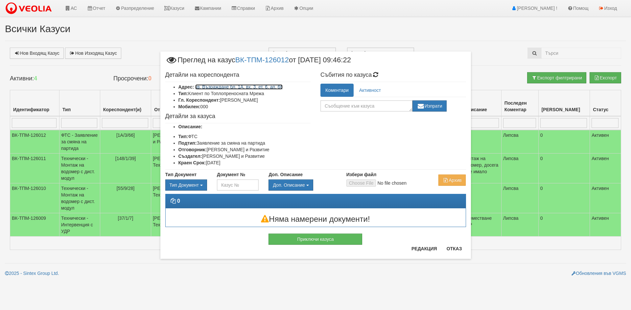
click at [247, 85] on link "кв. Възраждане бл. 1А, вх. 3, ет. 6, ап. 66" at bounding box center [238, 86] width 87 height 5
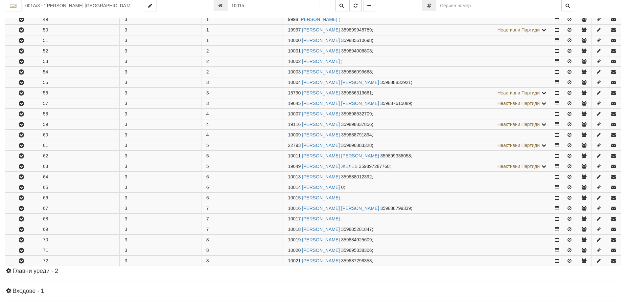
scroll to position [253, 0]
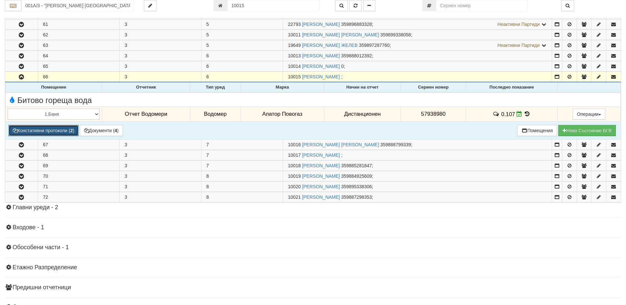
click at [65, 131] on button "Констативни протоколи ( 2 )" at bounding box center [44, 130] width 70 height 11
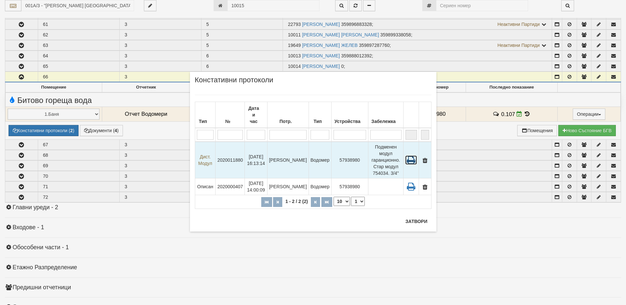
click at [412, 156] on icon at bounding box center [411, 160] width 12 height 9
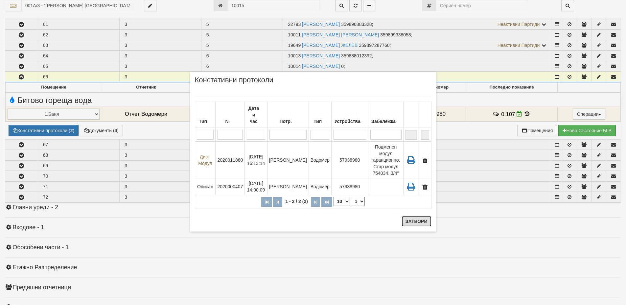
drag, startPoint x: 414, startPoint y: 221, endPoint x: 365, endPoint y: 242, distance: 53.4
click at [410, 223] on button "Затвори" at bounding box center [416, 221] width 30 height 11
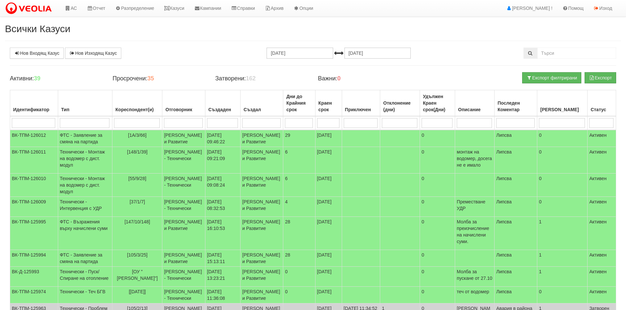
click at [275, 72] on div "Нов Входящ Казус Нов Изходящ Казус [DATE] [DATE] Зареждане на казусите... Актив…" at bounding box center [313, 222] width 616 height 349
click at [78, 137] on td "ФТС - Заявление за смяна на партида" at bounding box center [85, 138] width 54 height 17
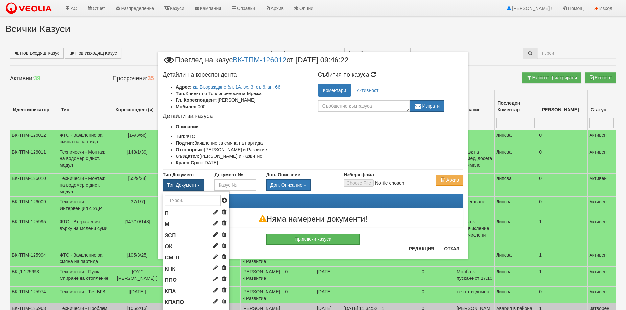
click at [181, 187] on span "Тип Документ" at bounding box center [181, 185] width 29 height 5
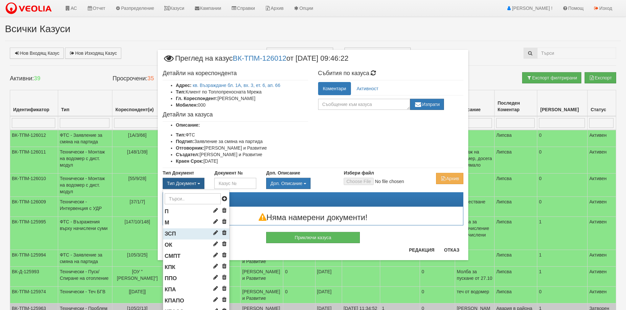
click at [173, 234] on span "ЗСП" at bounding box center [170, 234] width 11 height 6
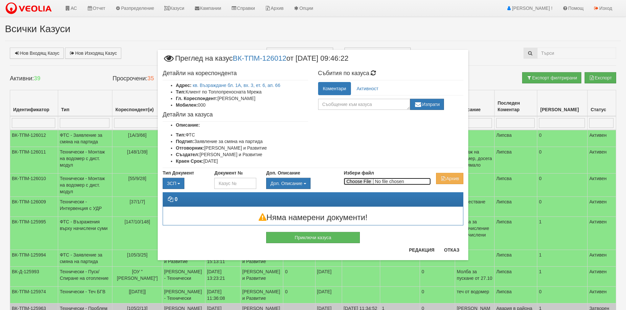
click at [358, 181] on input "Избери файл" at bounding box center [387, 181] width 87 height 7
click at [361, 180] on input "Избери файл" at bounding box center [387, 181] width 87 height 7
type input "C:\fakepath\DOC024.pdf"
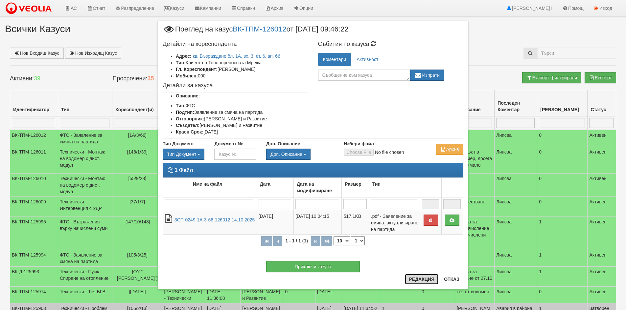
click at [419, 282] on button "Редакция" at bounding box center [421, 279] width 33 height 11
click at [424, 278] on button "Редакция" at bounding box center [421, 279] width 33 height 11
click at [452, 281] on button "Отказ" at bounding box center [451, 279] width 23 height 11
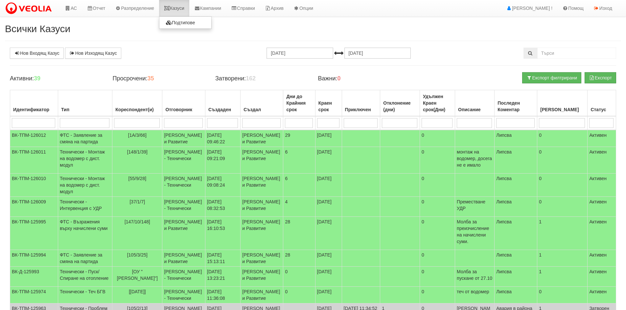
click at [181, 9] on link "Казуси" at bounding box center [174, 8] width 30 height 16
click at [78, 136] on td "ФТС - Заявление за смяна на партида" at bounding box center [85, 138] width 54 height 17
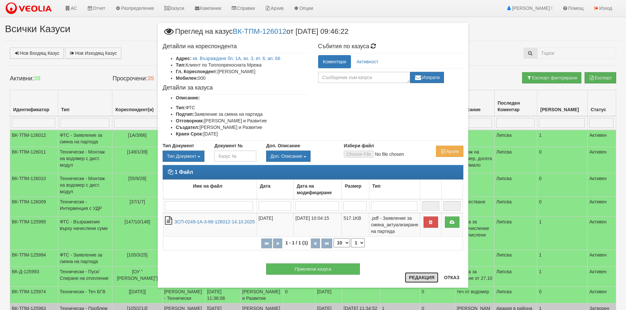
click at [418, 277] on button "Редакция" at bounding box center [421, 278] width 33 height 11
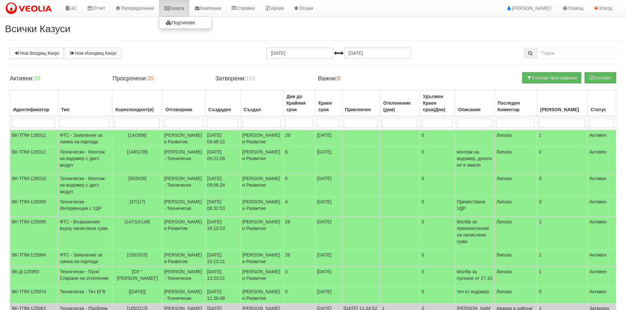
click at [177, 7] on link "Казуси" at bounding box center [174, 8] width 30 height 16
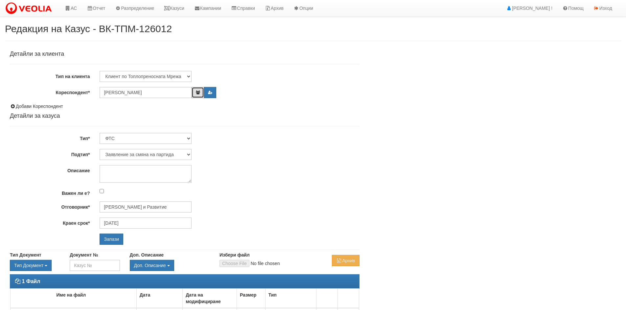
click at [198, 91] on icon "button" at bounding box center [197, 93] width 5 height 4
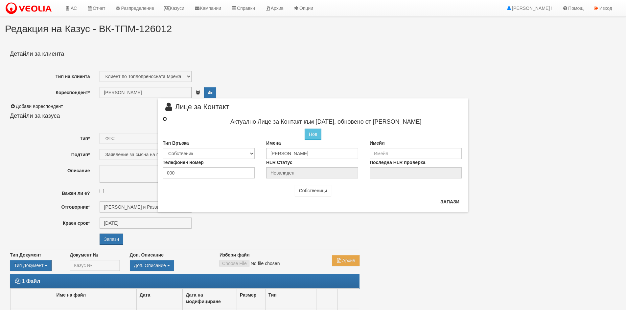
click at [165, 120] on input "radio" at bounding box center [165, 119] width 4 height 4
radio input "true"
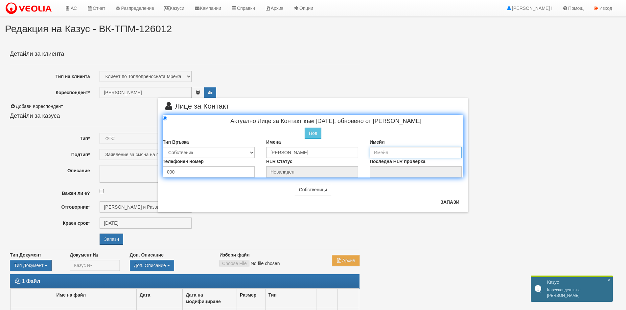
click at [380, 155] on input "email" at bounding box center [415, 152] width 92 height 11
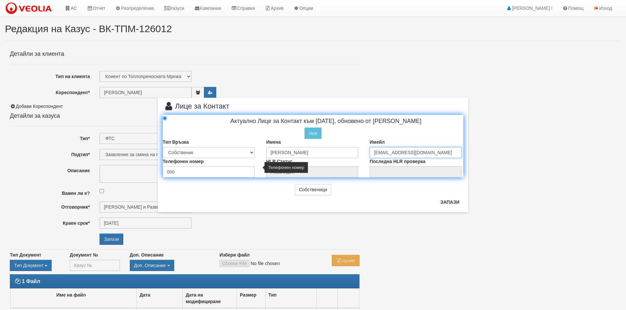
type input "svetlio.nikolaev@abv.bg"
drag, startPoint x: 175, startPoint y: 174, endPoint x: 161, endPoint y: 174, distance: 14.1
click at [161, 174] on div "Телефонен номер 000" at bounding box center [209, 167] width 103 height 19
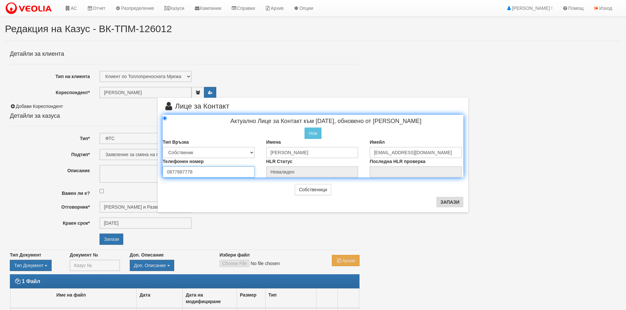
type input "0877887778"
click at [447, 201] on button "Запази" at bounding box center [449, 202] width 27 height 11
radio input "true"
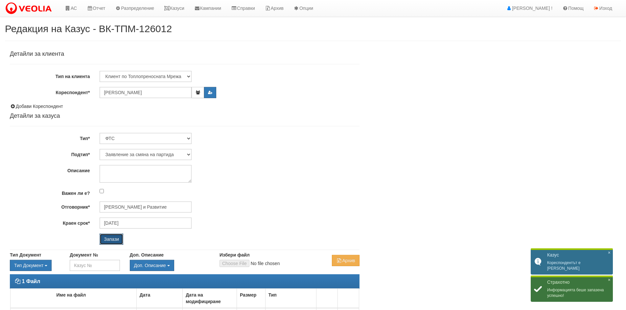
click at [108, 240] on input "Запази" at bounding box center [112, 239] width 24 height 11
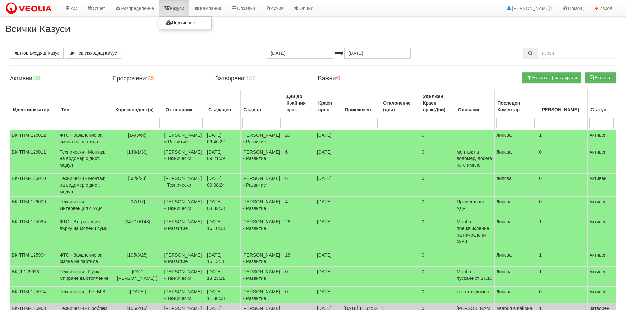
click at [179, 10] on link "Казуси" at bounding box center [174, 8] width 30 height 16
click at [601, 11] on link "Изход" at bounding box center [602, 8] width 29 height 16
